Goal: Task Accomplishment & Management: Use online tool/utility

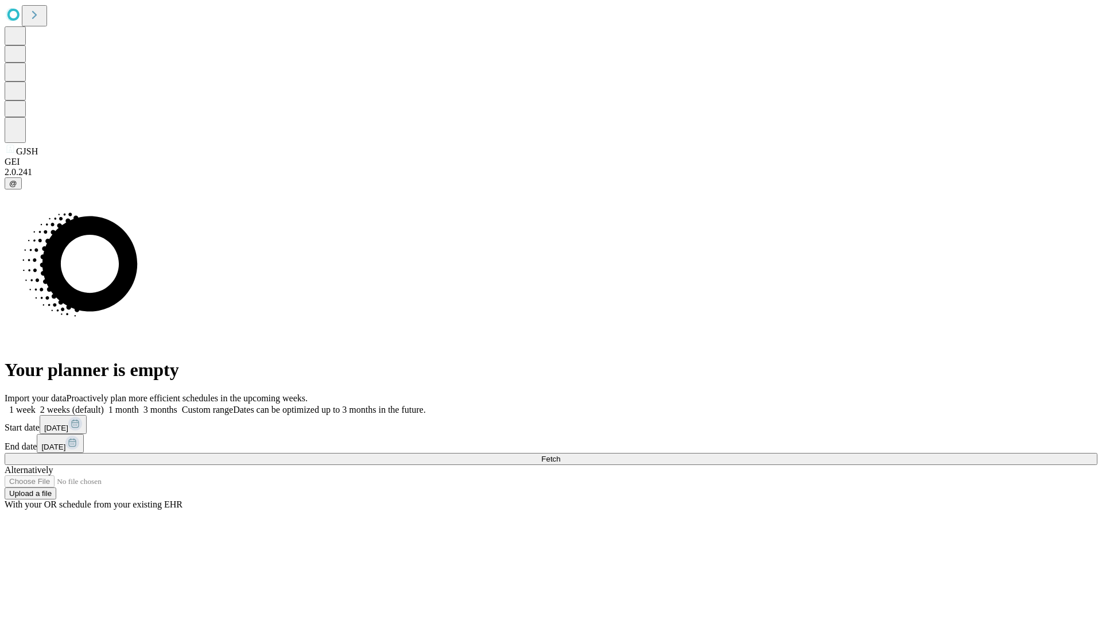
click at [560, 455] on span "Fetch" at bounding box center [550, 459] width 19 height 9
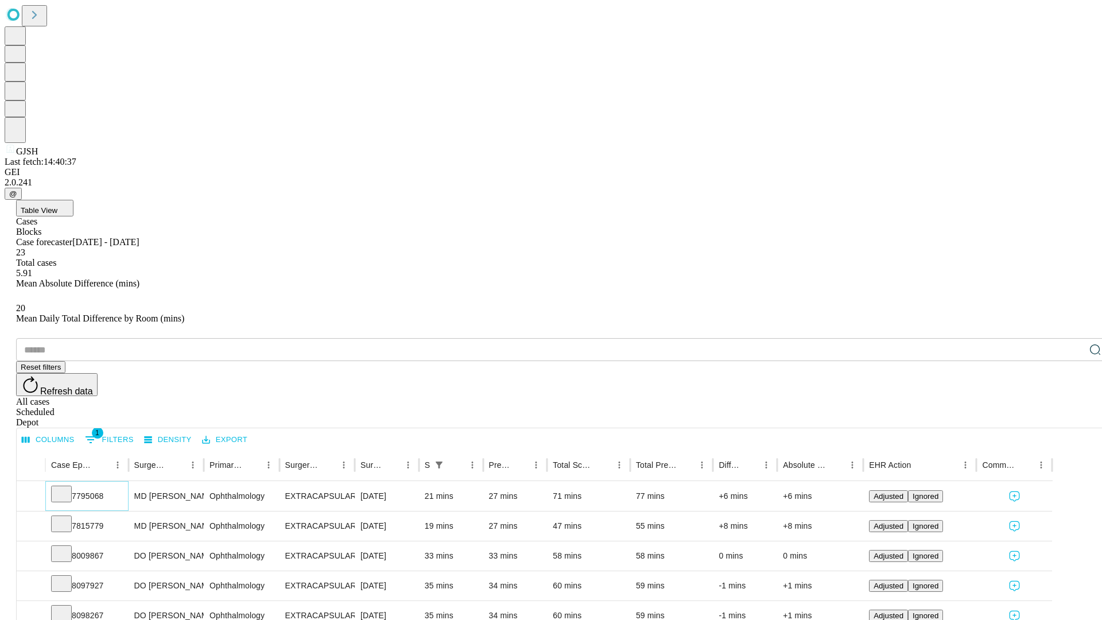
click at [67, 487] on icon at bounding box center [61, 492] width 11 height 11
